Goal: Task Accomplishment & Management: Manage account settings

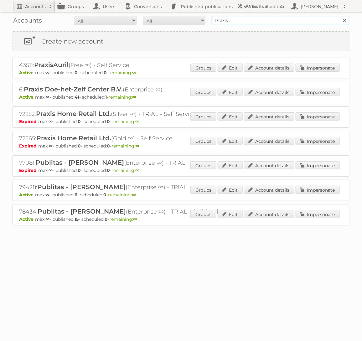
click at [252, 23] on input "Praxis" at bounding box center [281, 20] width 138 height 9
type input "GAMMA"
click at [339, 16] on input "Search" at bounding box center [343, 20] width 9 height 9
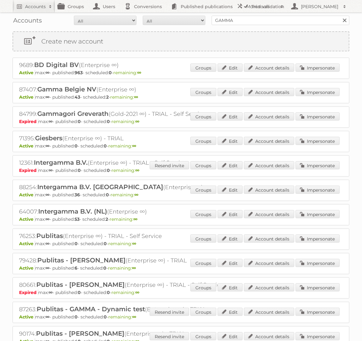
scroll to position [4, 0]
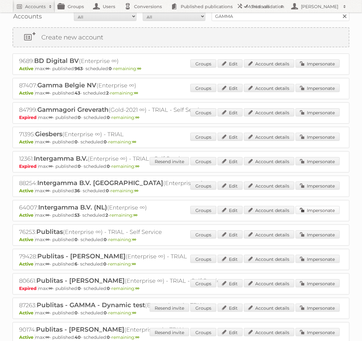
click at [302, 207] on link "Impersonate" at bounding box center [317, 210] width 44 height 8
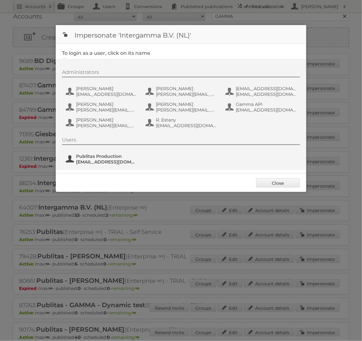
click at [117, 158] on span "Publitas Production" at bounding box center [106, 156] width 61 height 6
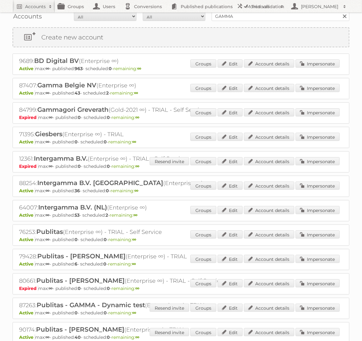
click at [308, 213] on div "Groups Edit Account details Impersonate" at bounding box center [264, 210] width 149 height 9
click at [309, 210] on link "Impersonate" at bounding box center [317, 210] width 44 height 8
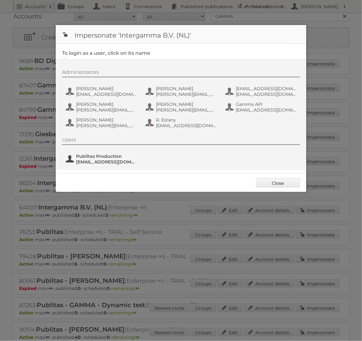
click at [120, 157] on span "Publitas Production" at bounding box center [106, 156] width 61 height 6
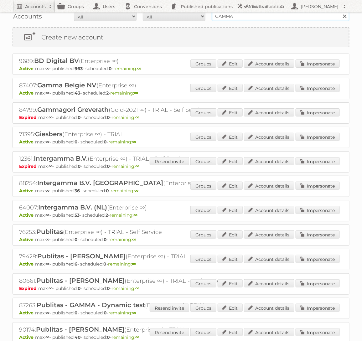
click at [258, 17] on input "GAMMA" at bounding box center [281, 16] width 138 height 9
type input "Makro"
click at [339, 12] on input "Search" at bounding box center [343, 16] width 9 height 9
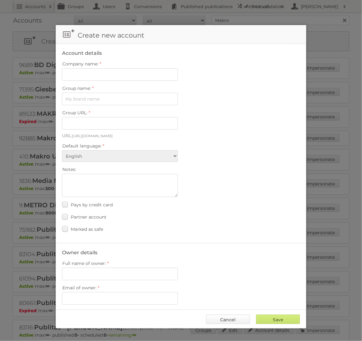
click at [221, 320] on link "Cancel" at bounding box center [228, 318] width 44 height 9
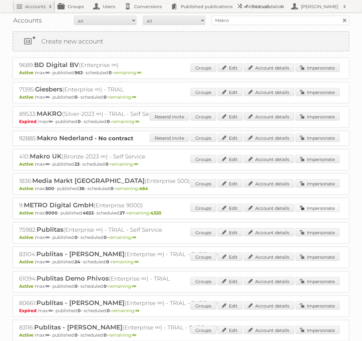
click at [321, 205] on link "Impersonate" at bounding box center [317, 208] width 44 height 8
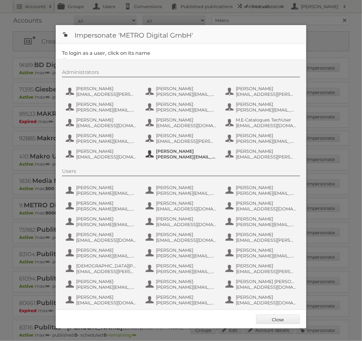
click at [154, 151] on button "[PERSON_NAME] [PERSON_NAME][EMAIL_ADDRESS][PERSON_NAME][DOMAIN_NAME]" at bounding box center [182, 154] width 74 height 13
